Goal: Task Accomplishment & Management: Manage account settings

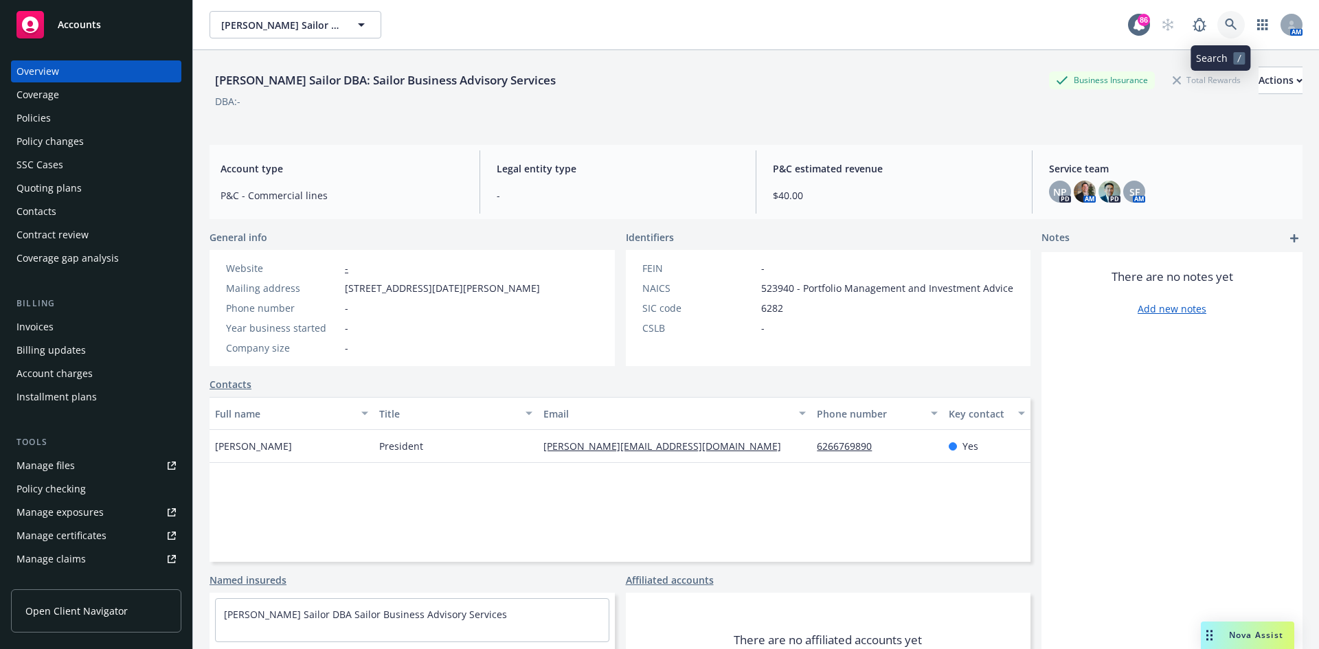
click at [1217, 19] on link at bounding box center [1230, 24] width 27 height 27
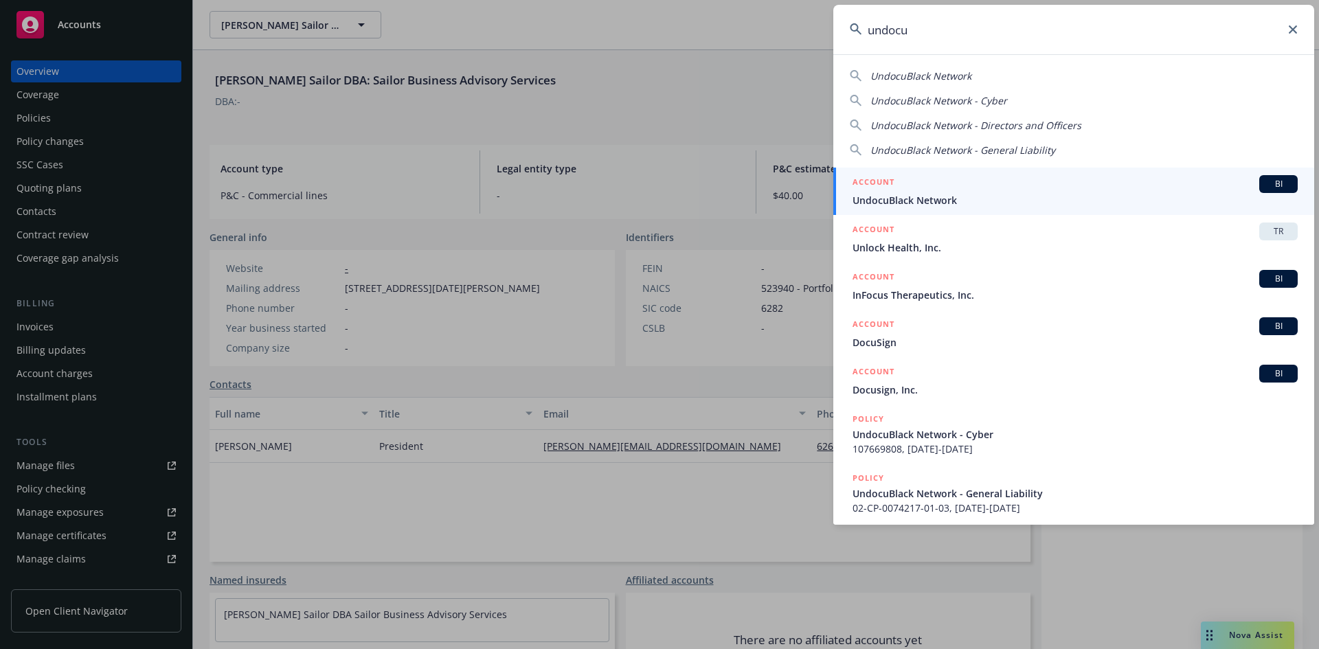
type input "undocu"
click at [875, 178] on h5 "ACCOUNT" at bounding box center [874, 183] width 42 height 16
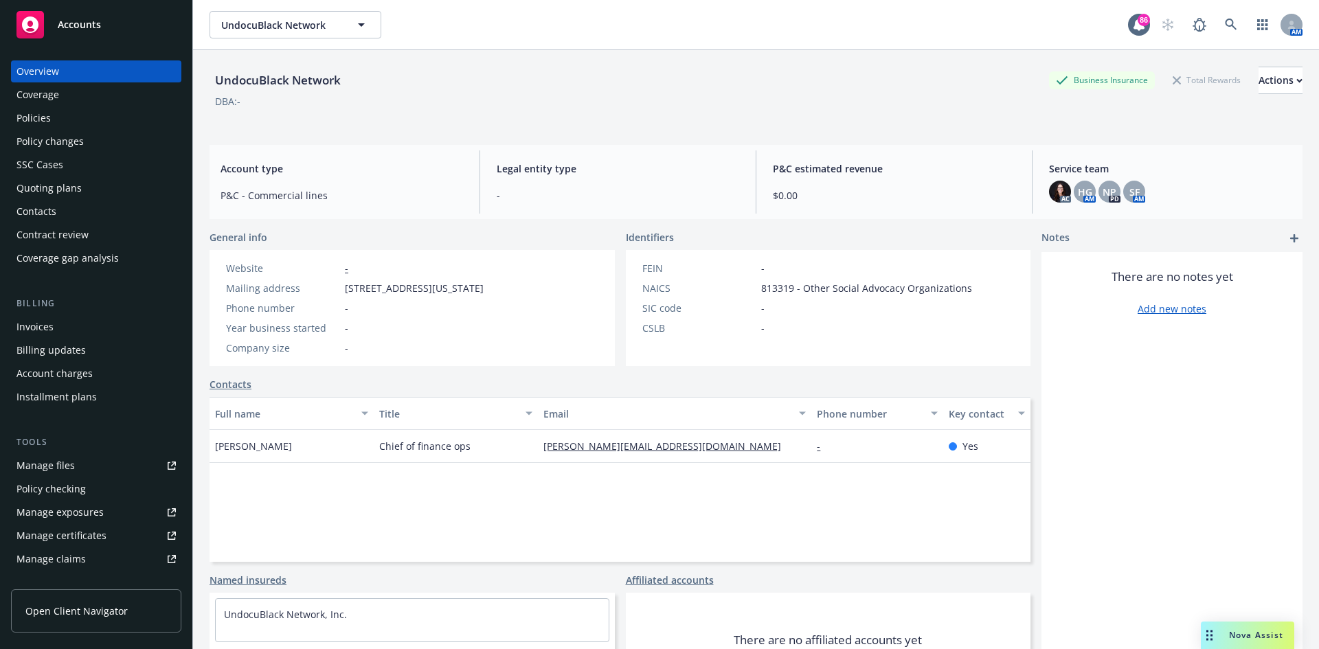
click at [102, 111] on div "Policies" at bounding box center [95, 118] width 159 height 22
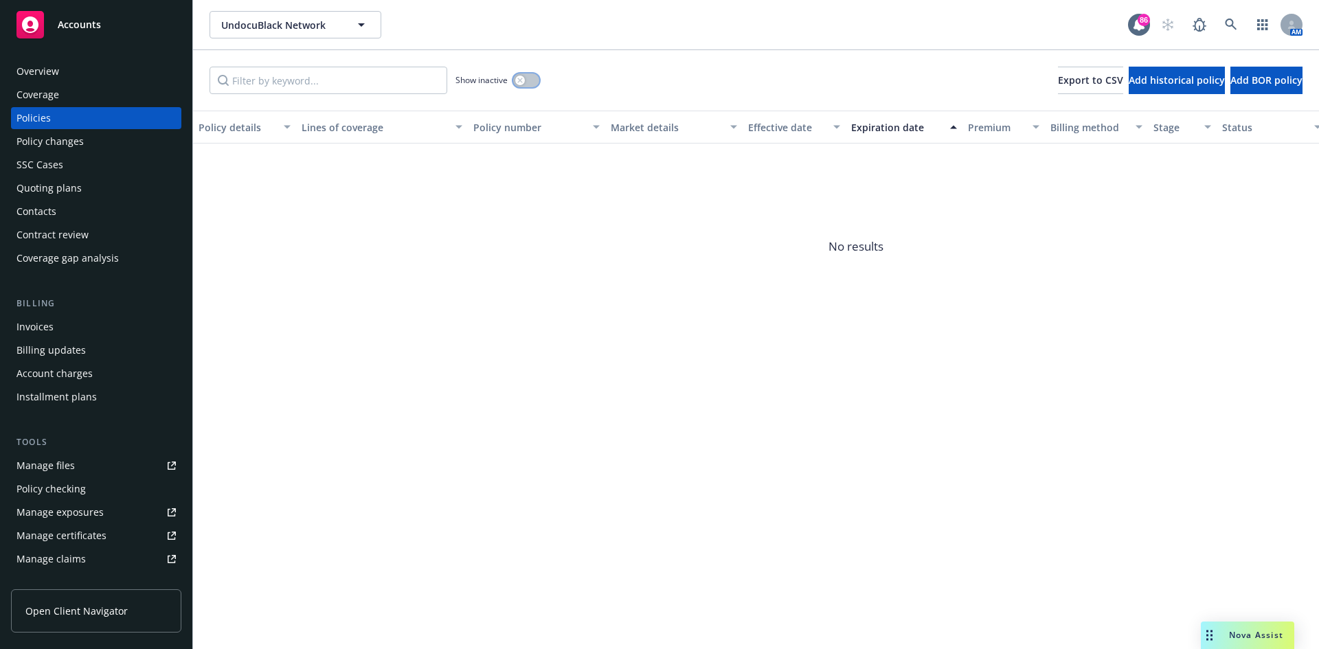
click at [521, 79] on icon "button" at bounding box center [519, 80] width 5 height 5
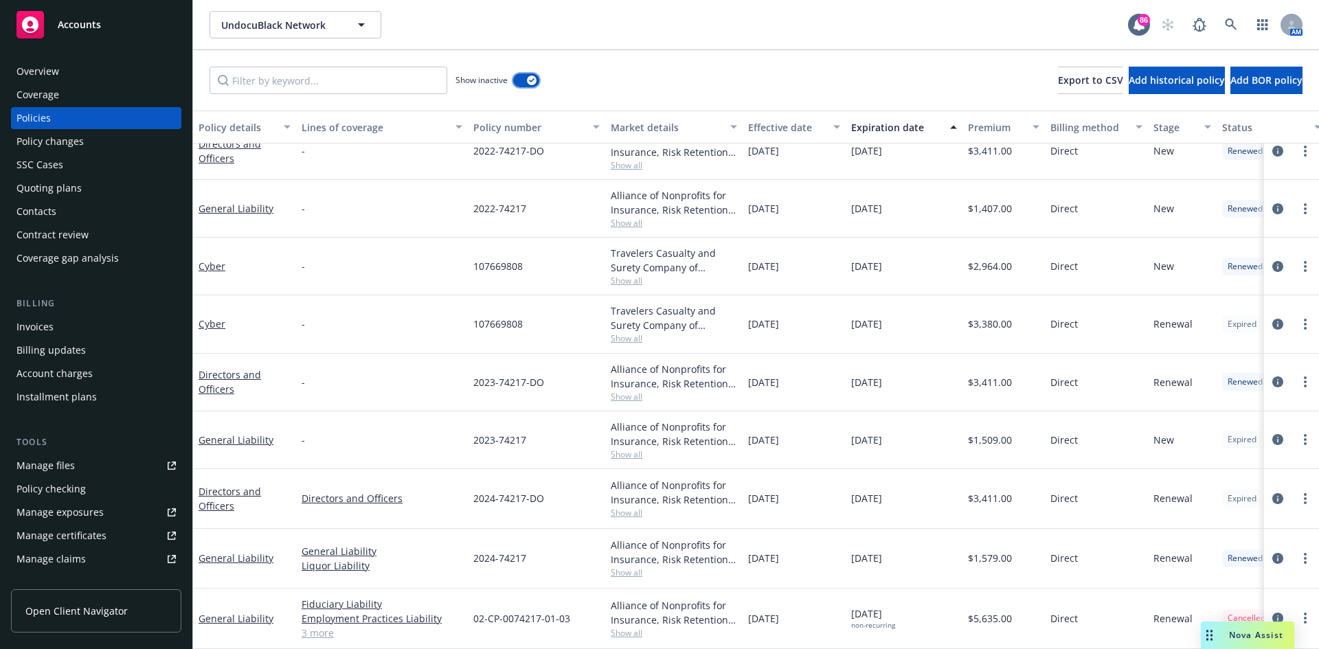
scroll to position [32, 0]
